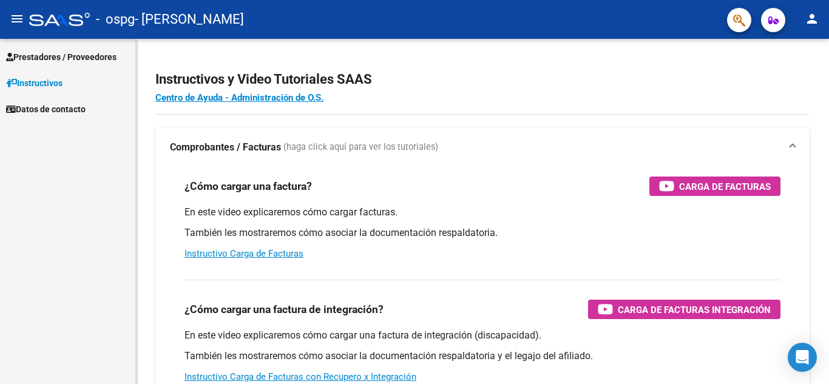
click at [63, 52] on span "Prestadores / Proveedores" at bounding box center [61, 56] width 110 height 13
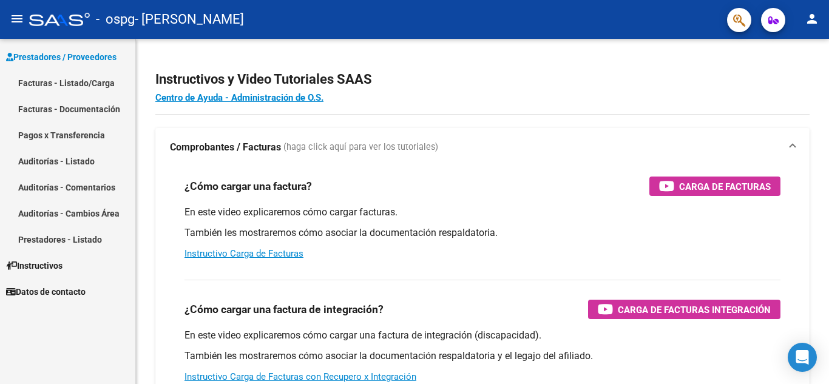
click at [77, 83] on link "Facturas - Listado/Carga" at bounding box center [67, 83] width 135 height 26
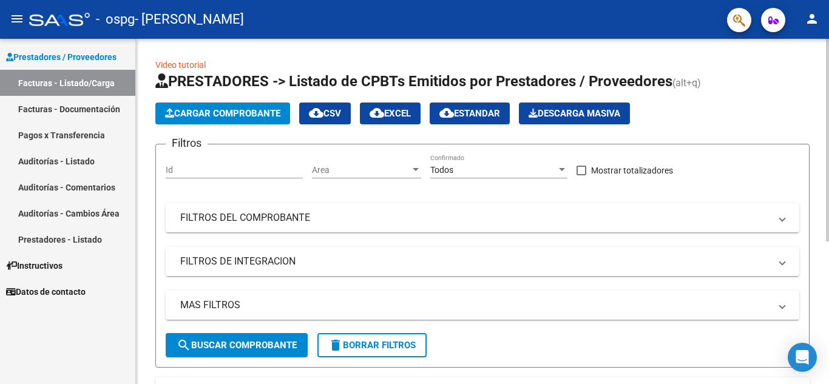
click at [219, 110] on span "Cargar Comprobante" at bounding box center [222, 113] width 115 height 11
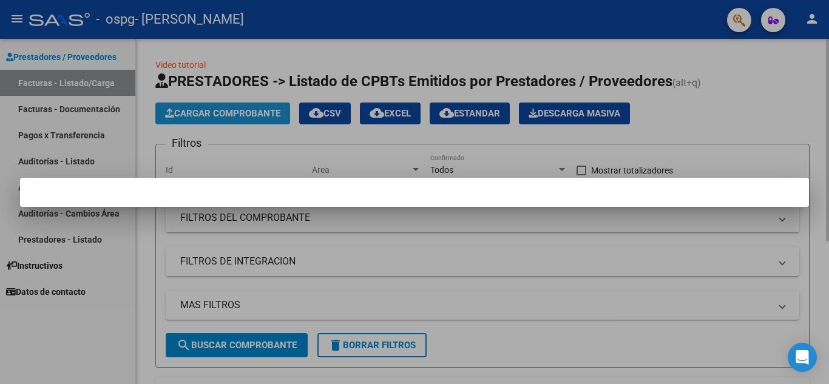
click at [219, 110] on div at bounding box center [414, 192] width 829 height 384
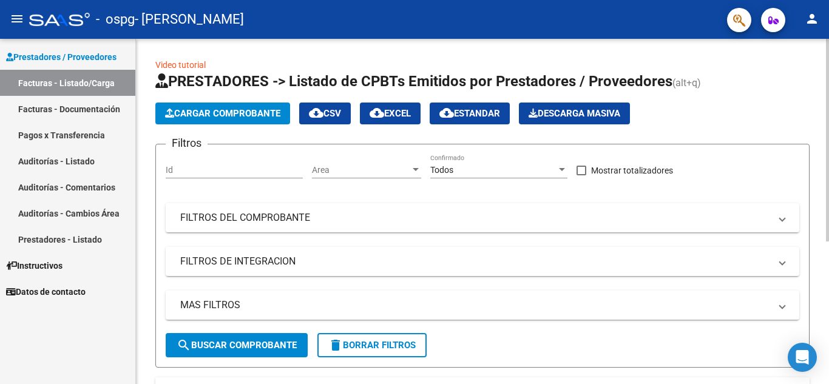
click at [81, 239] on link "Prestadores - Listado" at bounding box center [67, 239] width 135 height 26
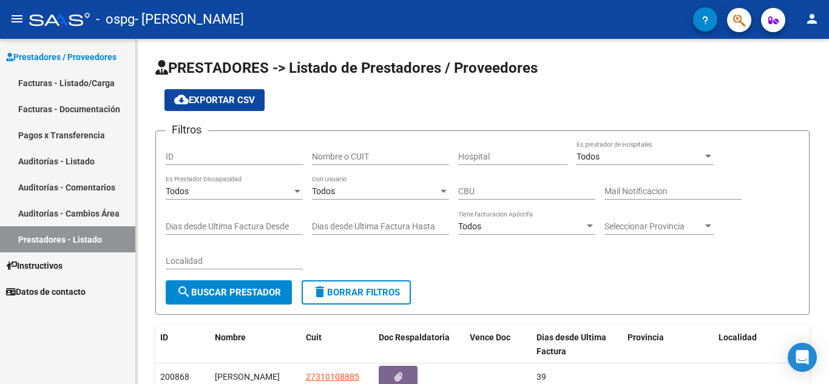
click at [66, 83] on link "Facturas - Listado/Carga" at bounding box center [67, 83] width 135 height 26
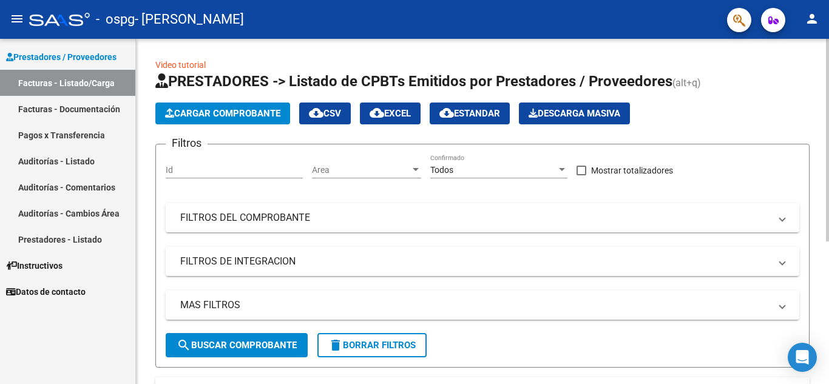
click at [227, 109] on span "Cargar Comprobante" at bounding box center [222, 113] width 115 height 11
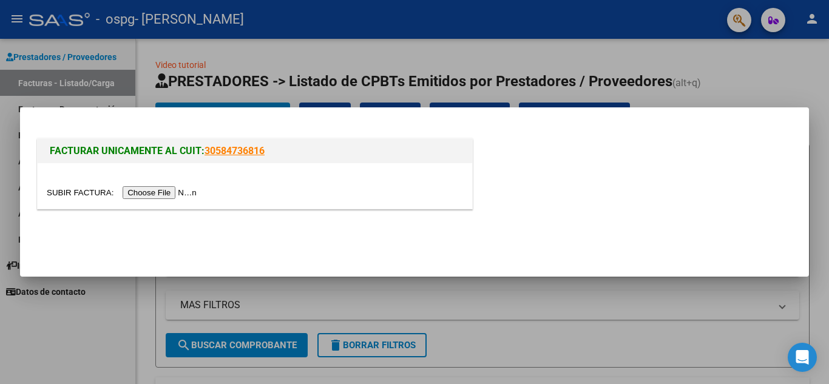
click at [163, 195] on input "file" at bounding box center [124, 192] width 154 height 13
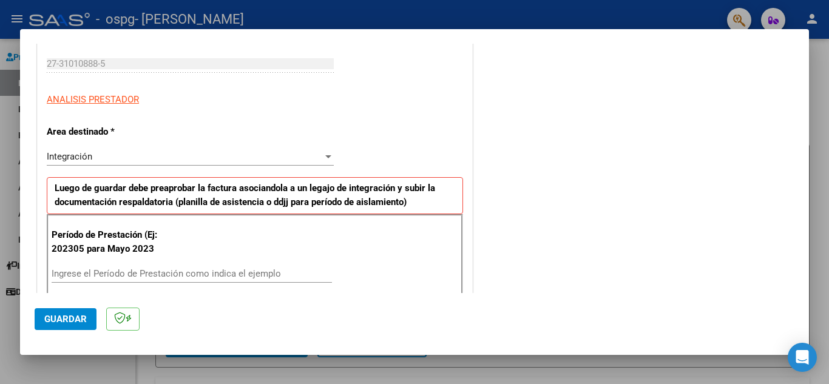
scroll to position [243, 0]
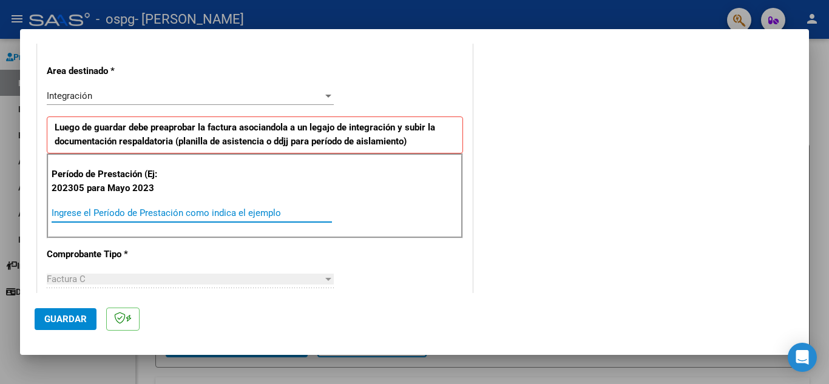
click at [165, 214] on input "Ingrese el Período de Prestación como indica el ejemplo" at bounding box center [192, 213] width 280 height 11
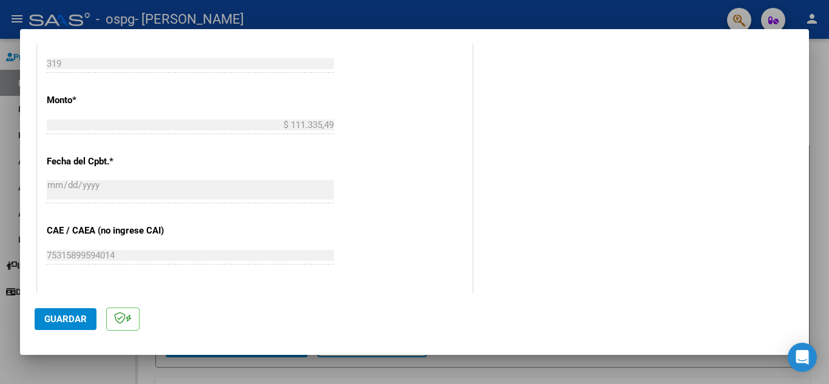
scroll to position [614, 0]
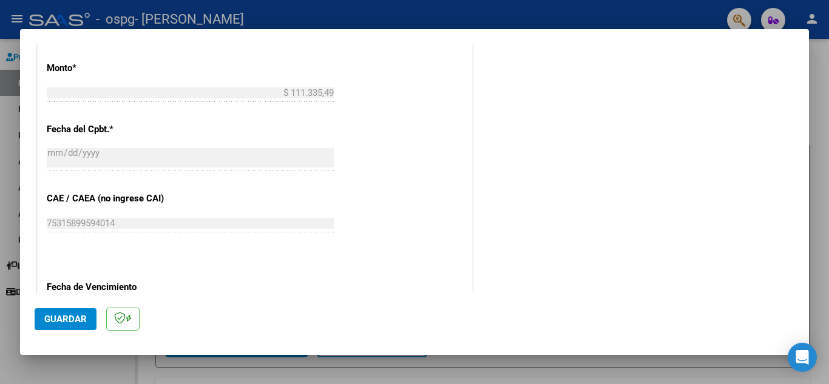
type input "202507"
click at [64, 314] on span "Guardar" at bounding box center [65, 319] width 42 height 11
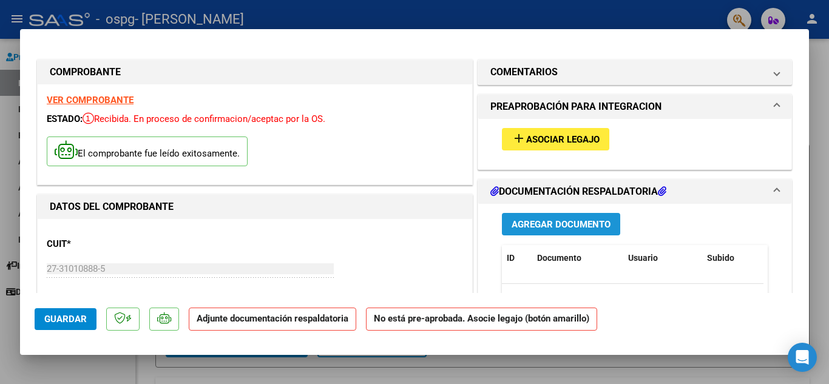
click at [536, 220] on span "Agregar Documento" at bounding box center [561, 224] width 99 height 11
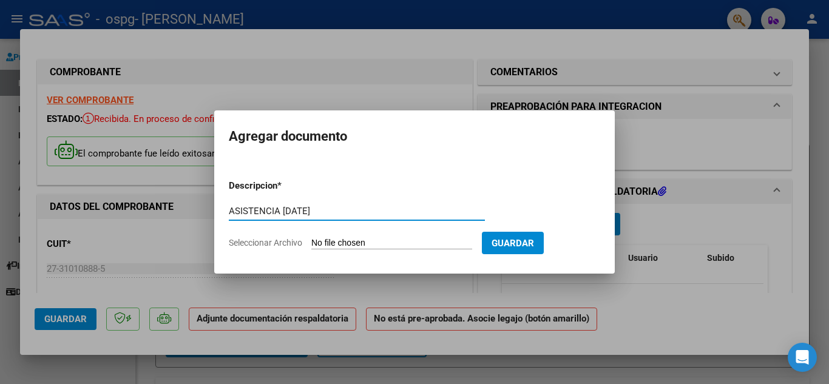
type input "ASISTENCIA [DATE]"
click at [312, 241] on app-file-uploader "Seleccionar Archivo" at bounding box center [355, 242] width 253 height 11
click at [356, 242] on input "Seleccionar Archivo" at bounding box center [391, 244] width 161 height 12
type input "C:\fakepath\ASISTENCIA [PERSON_NAME] [PERSON_NAME].pdf"
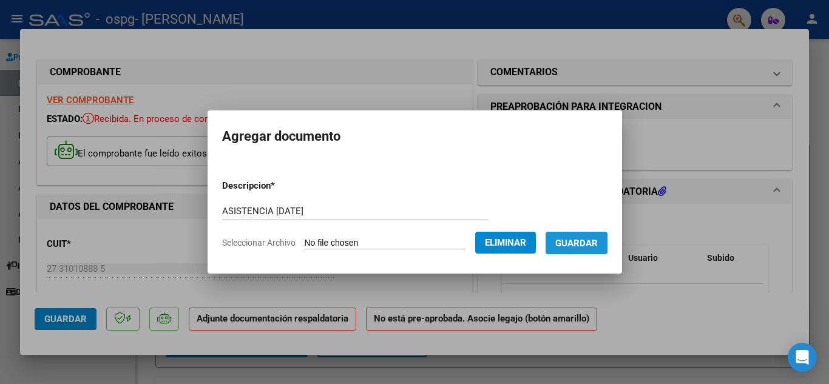
click at [576, 243] on span "Guardar" at bounding box center [576, 243] width 42 height 11
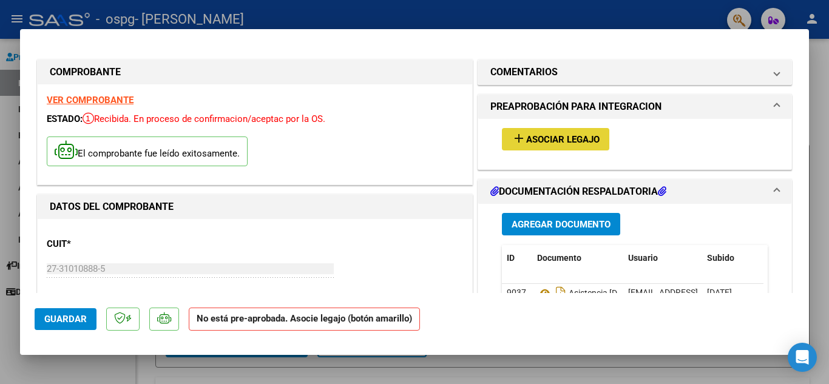
click at [546, 135] on span "Asociar Legajo" at bounding box center [562, 139] width 73 height 11
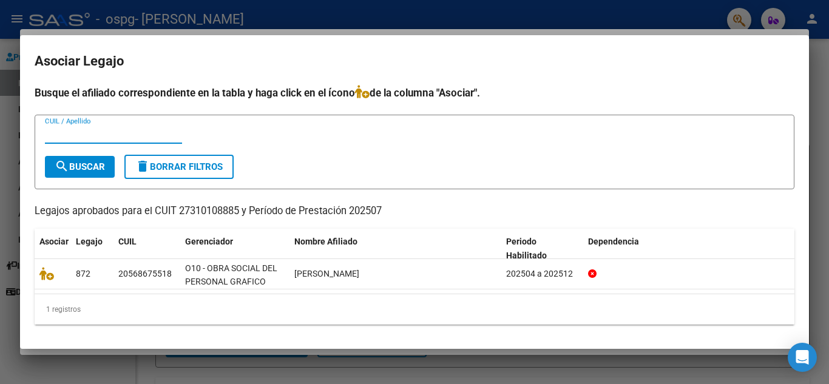
click at [825, 126] on div at bounding box center [414, 192] width 829 height 384
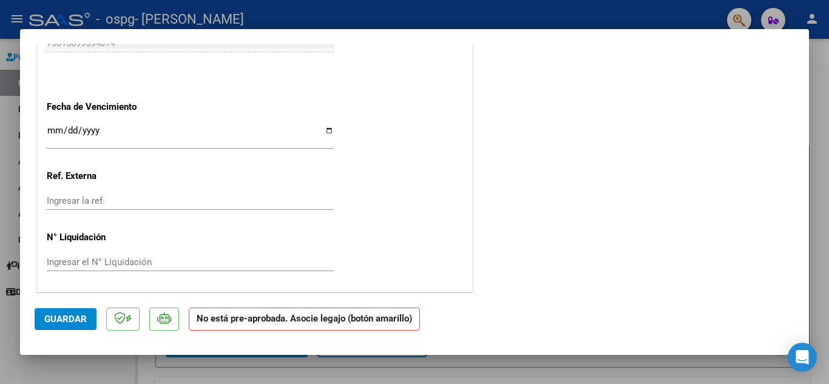
scroll to position [805, 0]
click at [63, 322] on span "Guardar" at bounding box center [65, 319] width 42 height 11
click at [61, 310] on button "Guardar" at bounding box center [66, 319] width 62 height 22
click at [828, 51] on div at bounding box center [414, 192] width 829 height 384
type input "$ 0,00"
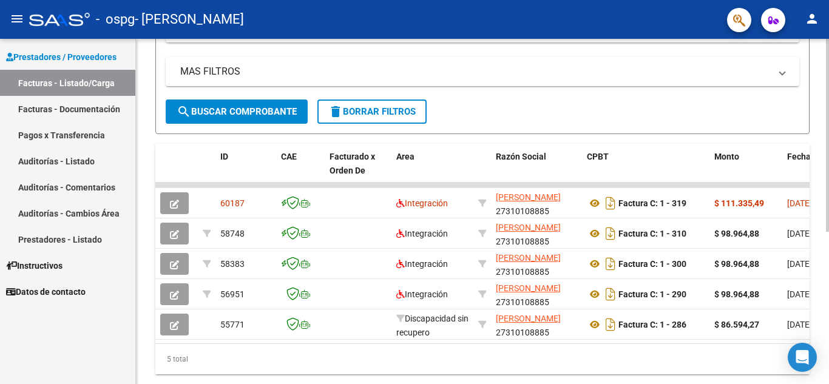
scroll to position [243, 0]
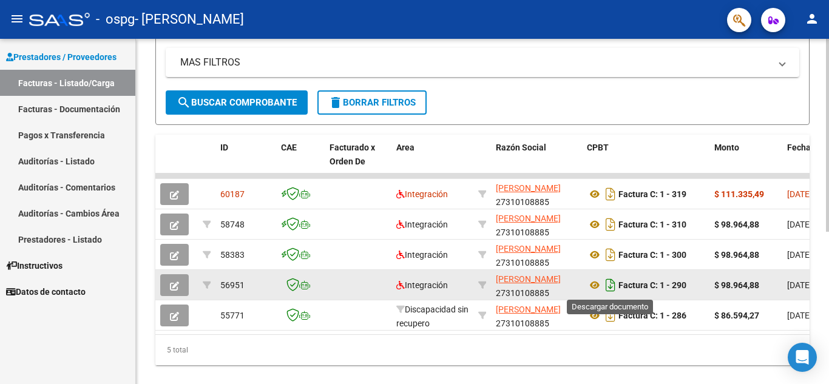
click at [611, 284] on icon "Descargar documento" at bounding box center [611, 285] width 16 height 19
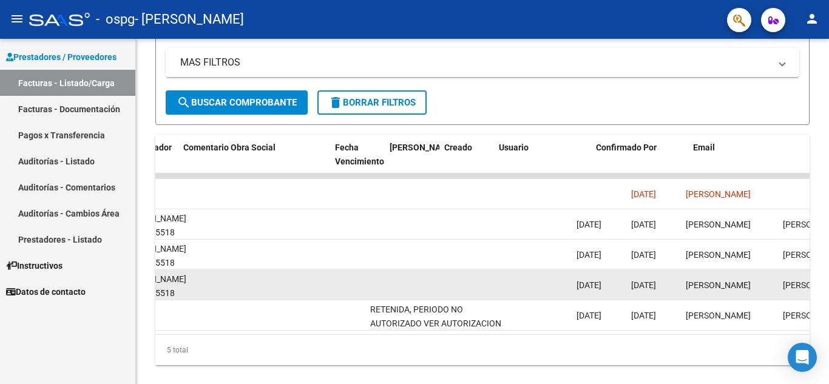
scroll to position [0, 1904]
